Goal: Information Seeking & Learning: Learn about a topic

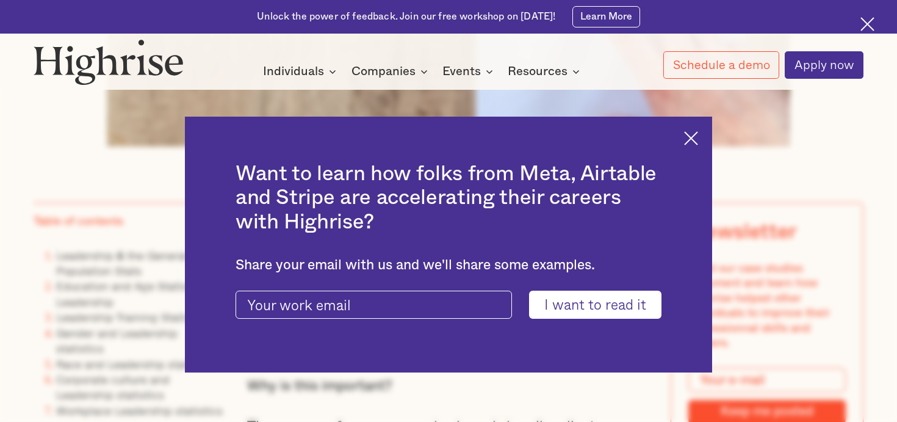
scroll to position [744, 0]
click at [689, 141] on img at bounding box center [691, 138] width 14 height 14
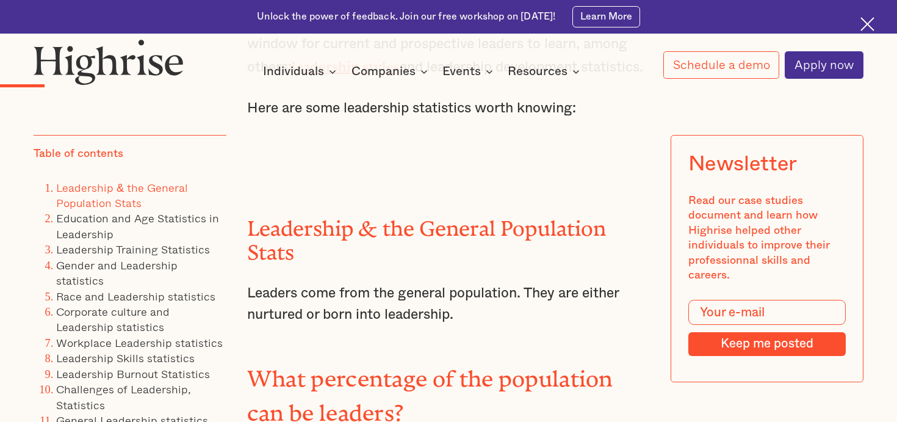
scroll to position [1315, 0]
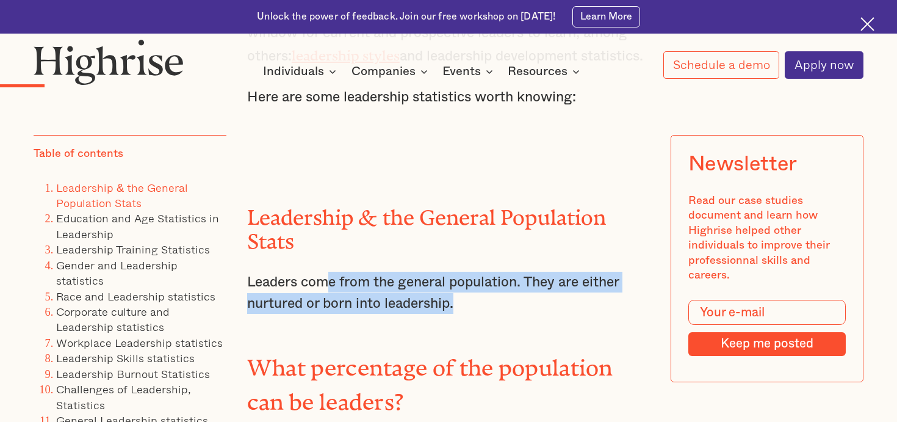
drag, startPoint x: 332, startPoint y: 272, endPoint x: 471, endPoint y: 300, distance: 141.9
click at [471, 300] on p "Leaders come from the general population. They are either nurtured or born into…" at bounding box center [448, 293] width 403 height 42
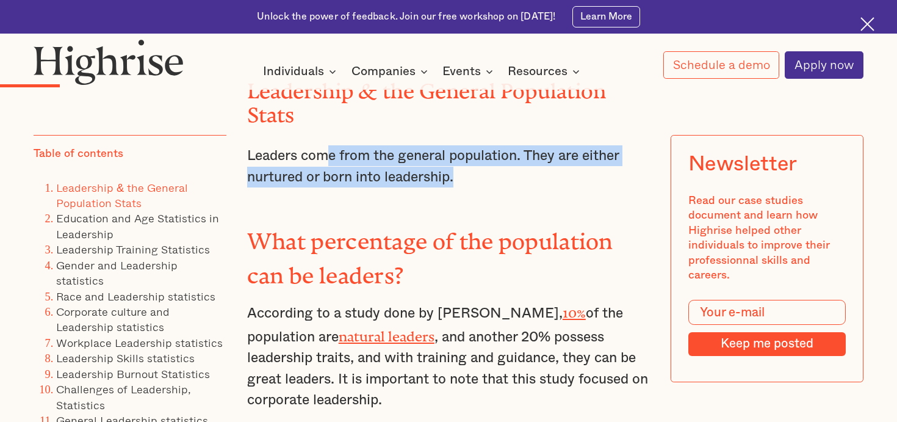
scroll to position [1444, 0]
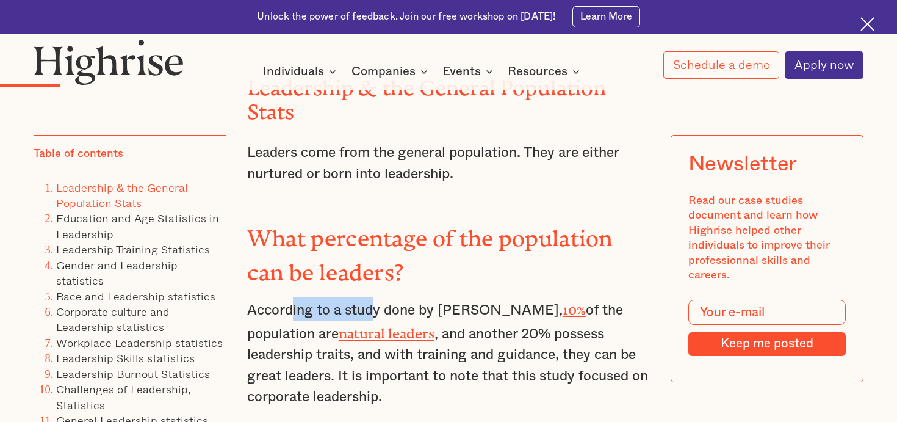
drag, startPoint x: 294, startPoint y: 284, endPoint x: 376, endPoint y: 291, distance: 82.7
click at [376, 297] on p "According to a study done by [PERSON_NAME], 10% of the population are natural l…" at bounding box center [448, 352] width 403 height 110
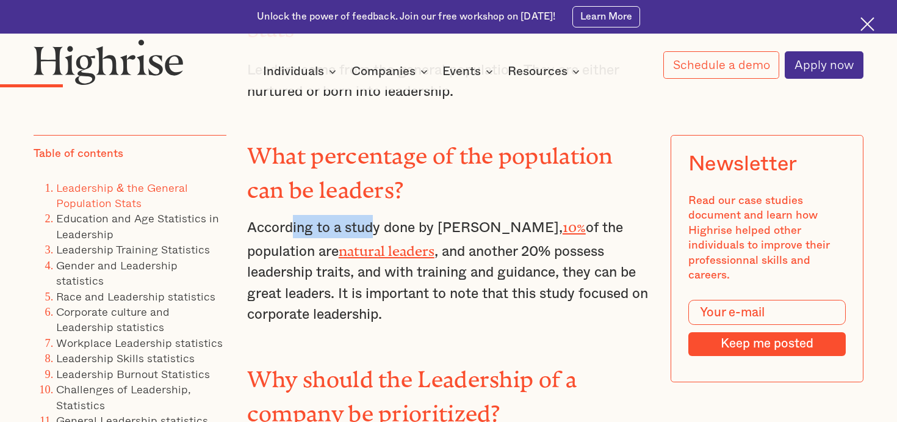
scroll to position [1529, 0]
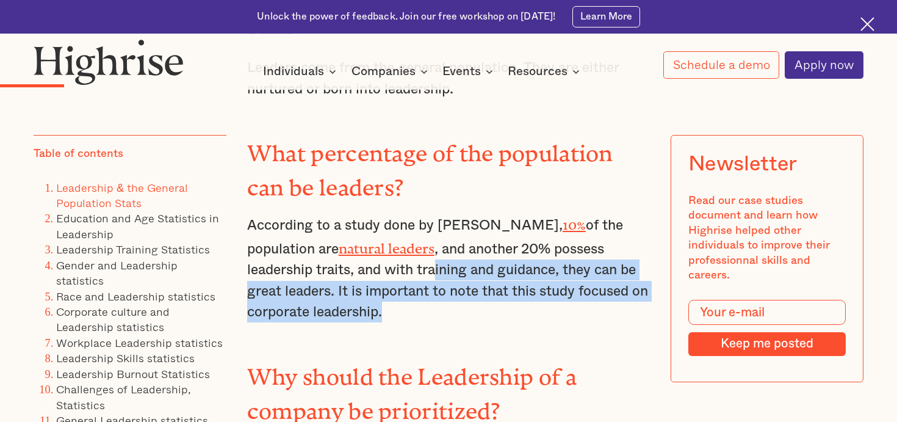
drag, startPoint x: 324, startPoint y: 239, endPoint x: 524, endPoint y: 286, distance: 205.4
click at [524, 286] on p "According to a study done by [PERSON_NAME], 10% of the population are natural l…" at bounding box center [448, 267] width 403 height 110
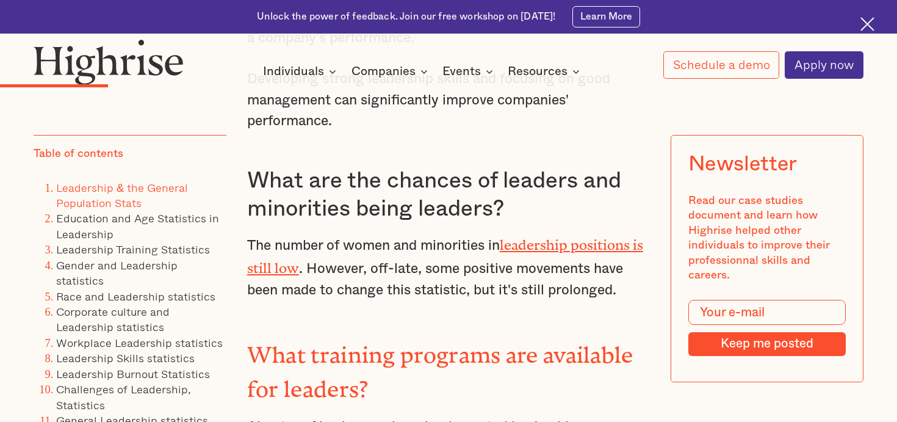
scroll to position [2004, 0]
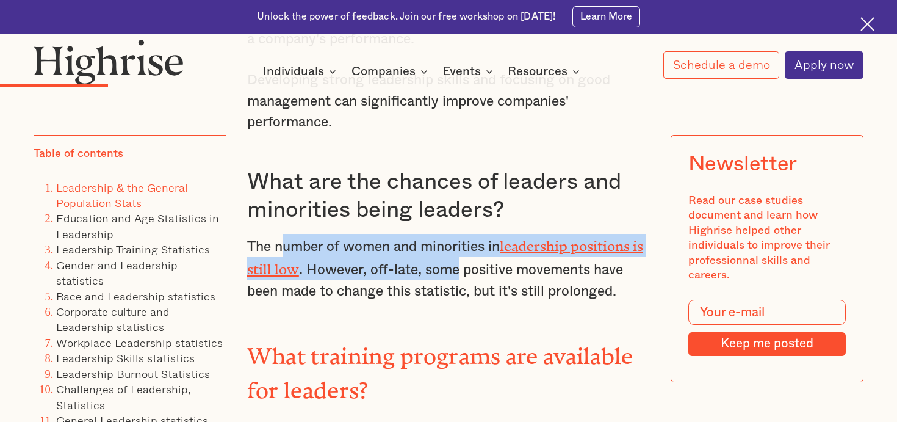
drag, startPoint x: 286, startPoint y: 189, endPoint x: 459, endPoint y: 217, distance: 175.6
click at [459, 234] on p "The number of women and minorities in leadership positions is still low . Howev…" at bounding box center [448, 268] width 403 height 68
click at [374, 234] on p "The number of women and minorities in leadership positions is still low . Howev…" at bounding box center [448, 268] width 403 height 68
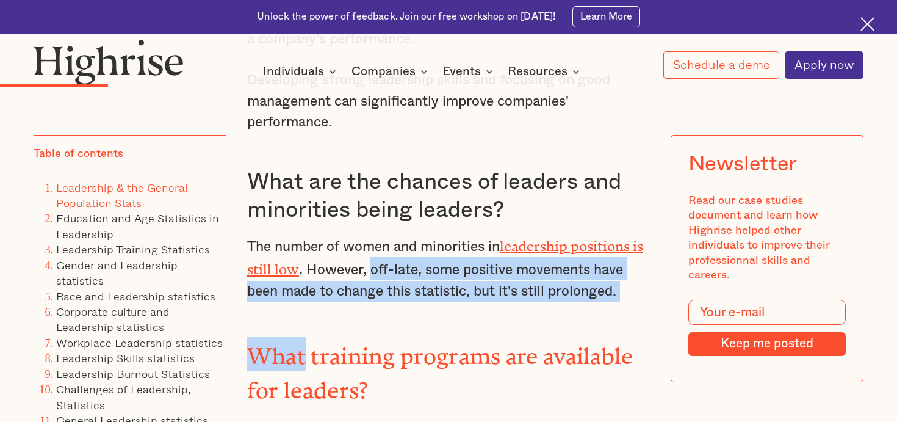
drag, startPoint x: 374, startPoint y: 209, endPoint x: 515, endPoint y: 247, distance: 145.9
click at [516, 247] on div "Leadership & the General Population Stats Leaders come from the general populat…" at bounding box center [448, 201] width 403 height 1470
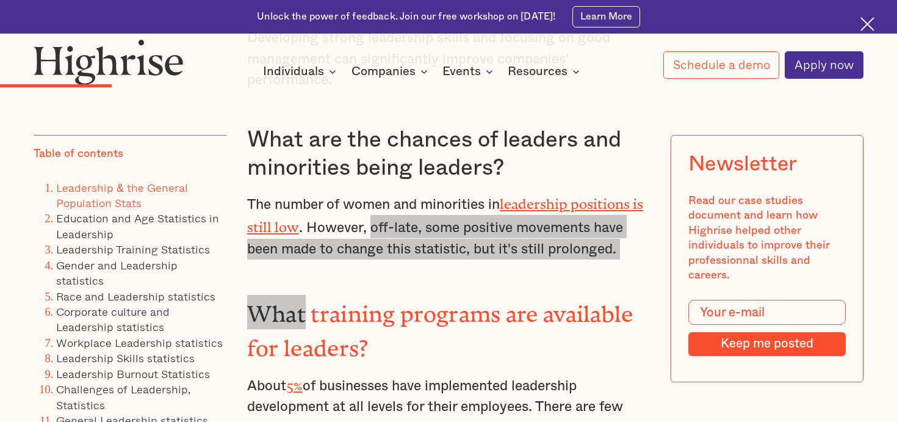
scroll to position [2050, 0]
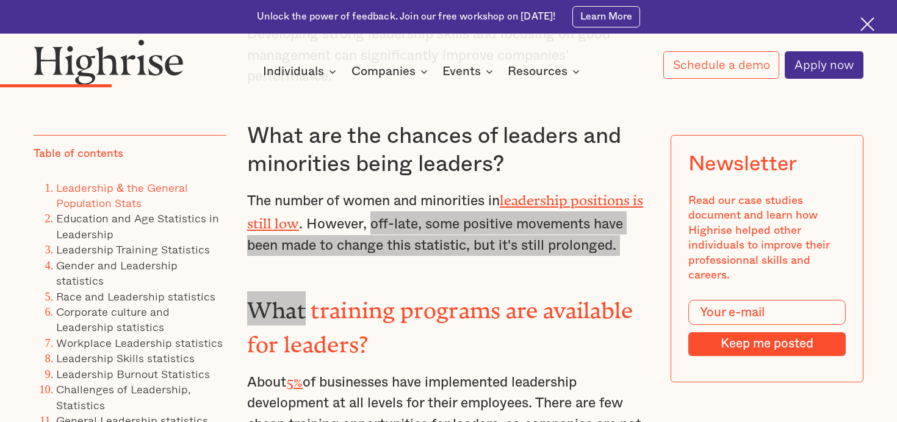
click at [527, 195] on p "The number of women and minorities in leadership positions is still low . Howev…" at bounding box center [448, 222] width 403 height 68
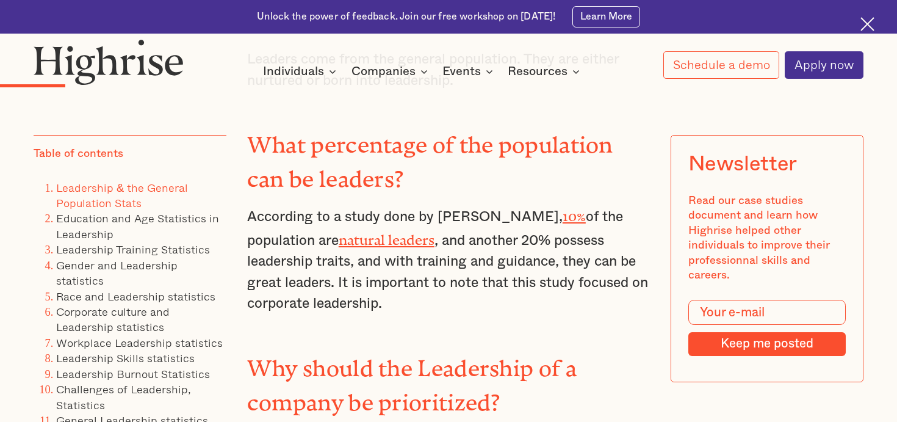
scroll to position [1540, 0]
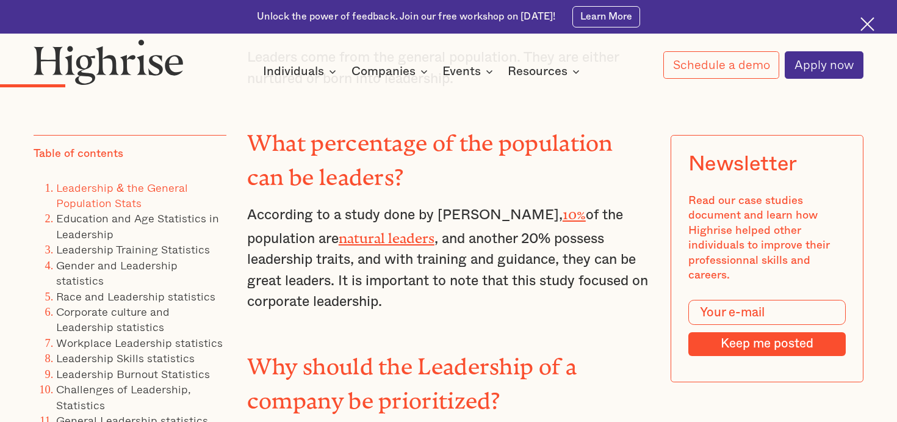
click at [563, 206] on link "10%" at bounding box center [574, 210] width 23 height 9
